Goal: Use online tool/utility: Utilize a website feature to perform a specific function

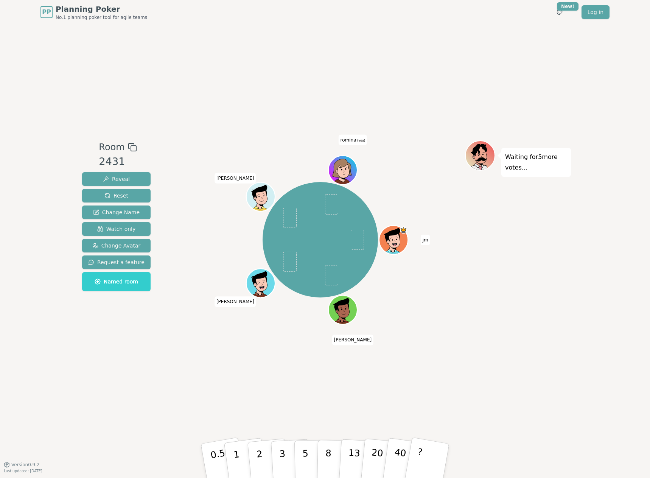
click at [348, 168] on icon at bounding box center [344, 169] width 28 height 3
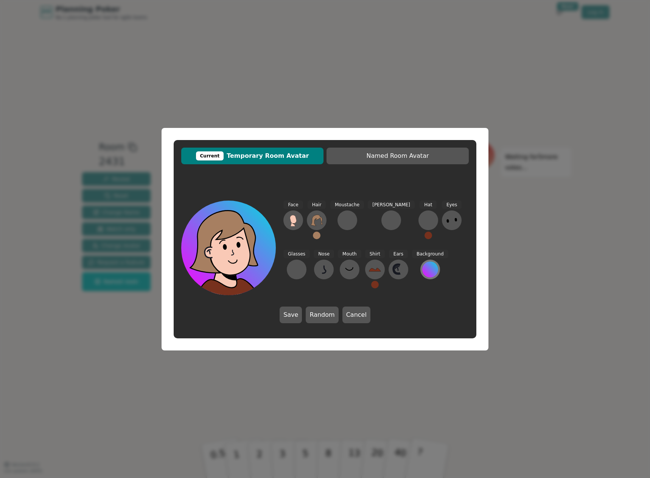
click at [422, 268] on div at bounding box center [430, 270] width 16 height 16
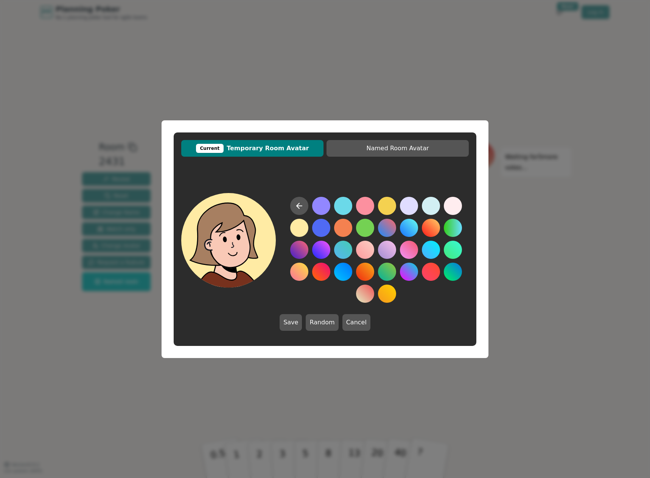
click at [298, 228] on button at bounding box center [299, 228] width 18 height 18
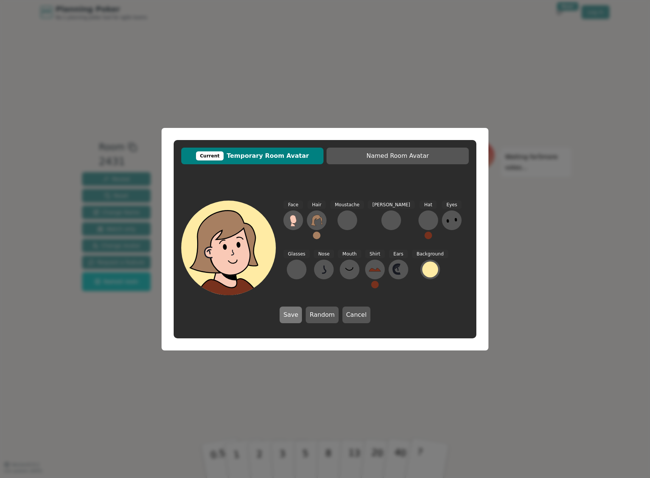
click at [290, 314] on button "Save" at bounding box center [291, 315] width 22 height 17
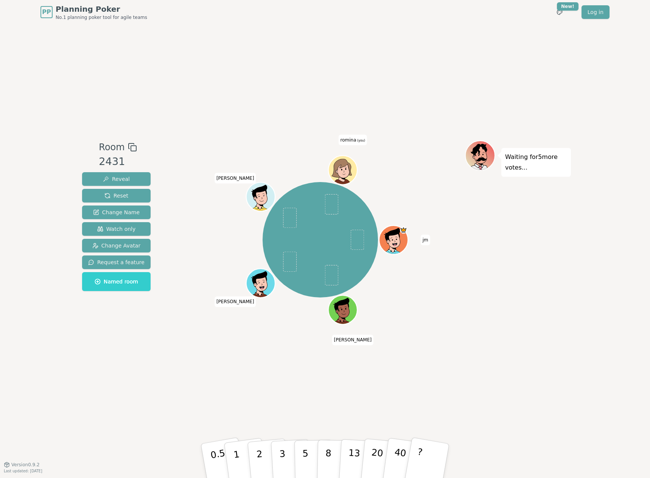
click at [346, 171] on icon at bounding box center [344, 169] width 28 height 3
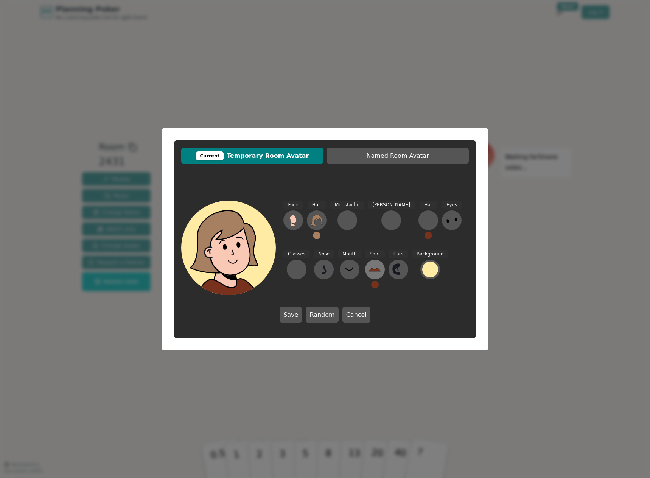
click at [369, 273] on icon at bounding box center [375, 269] width 12 height 12
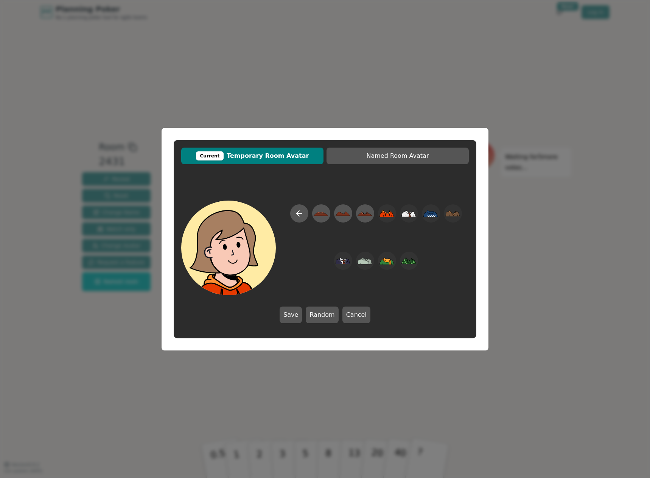
click at [628, 341] on div "Current Temporary Room Avatar Named Room Avatar Save Random Cancel" at bounding box center [325, 239] width 650 height 478
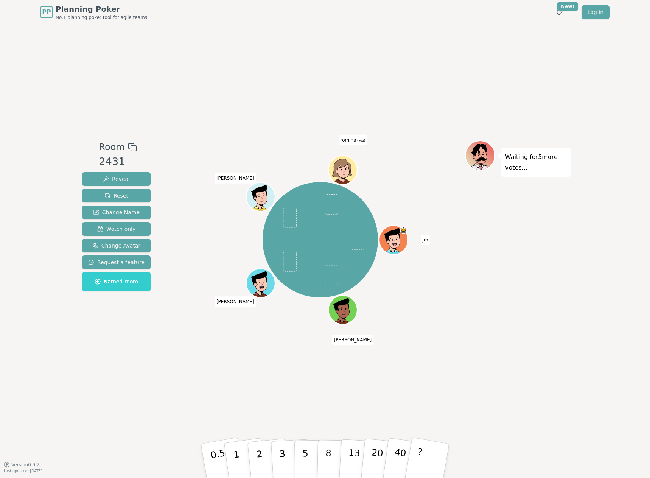
click at [343, 173] on icon at bounding box center [345, 174] width 14 height 4
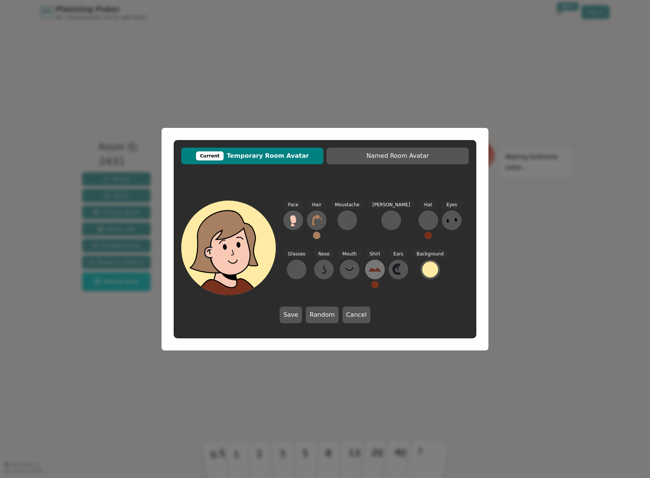
click at [369, 271] on icon at bounding box center [375, 269] width 12 height 12
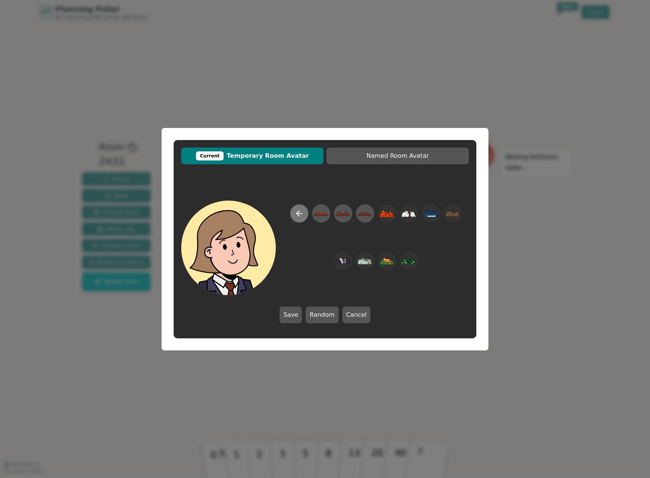
click at [298, 214] on icon at bounding box center [299, 214] width 5 height 0
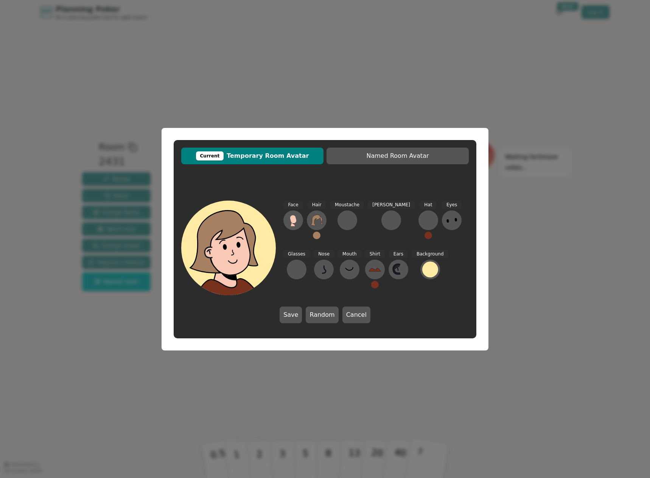
click at [371, 285] on button at bounding box center [375, 285] width 8 height 8
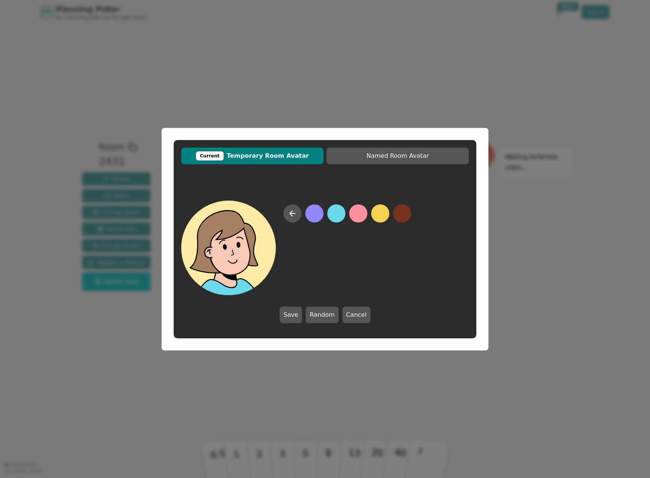
click at [334, 213] on button at bounding box center [336, 213] width 18 height 18
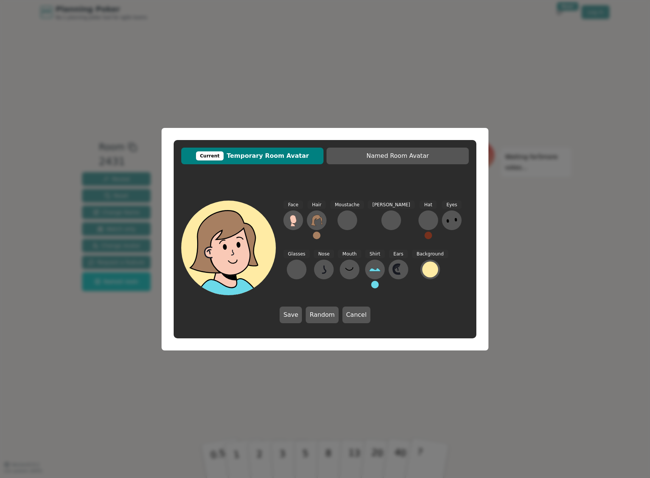
click at [130, 320] on div "Current Temporary Room Avatar Named Room Avatar Face Hair Moustache [PERSON_NAM…" at bounding box center [325, 239] width 650 height 478
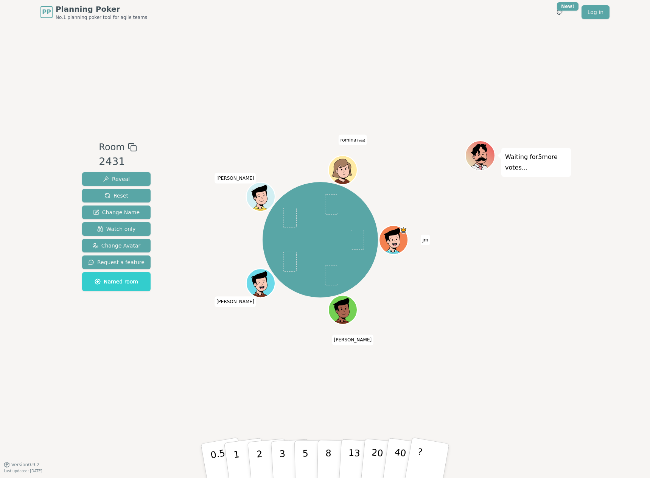
click at [335, 171] on icon at bounding box center [337, 172] width 5 height 4
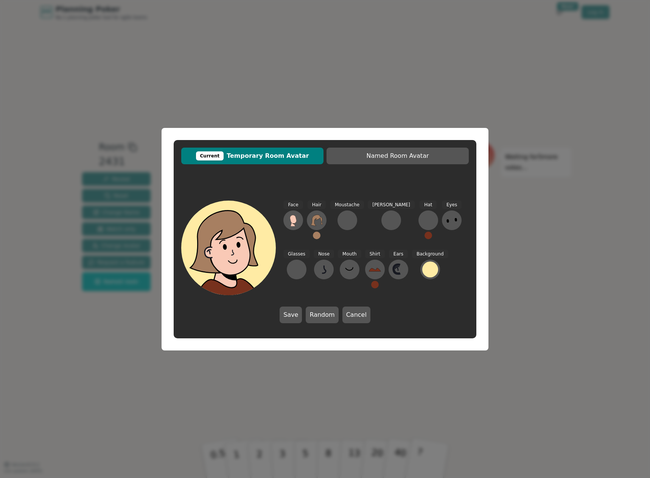
click at [371, 285] on button at bounding box center [375, 285] width 8 height 8
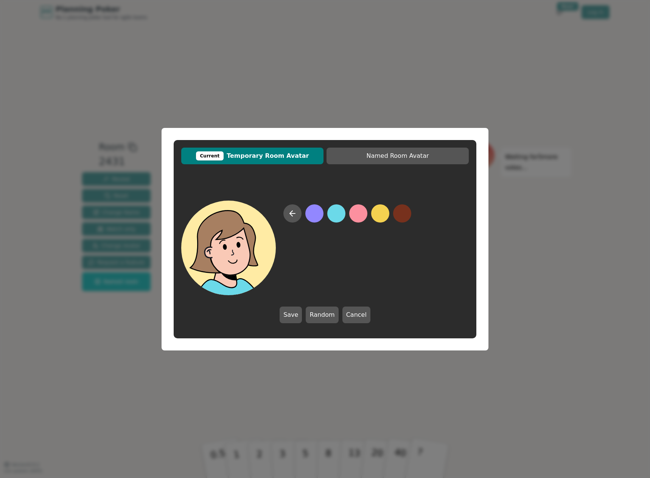
click at [335, 213] on button at bounding box center [336, 213] width 18 height 18
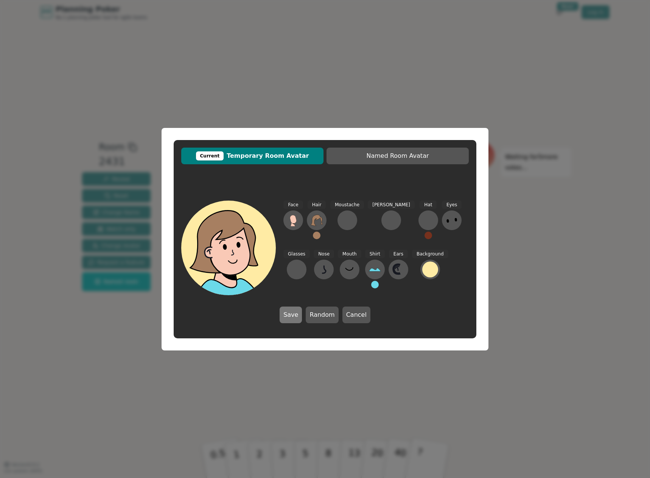
click at [292, 315] on button "Save" at bounding box center [291, 315] width 22 height 17
